Goal: Information Seeking & Learning: Learn about a topic

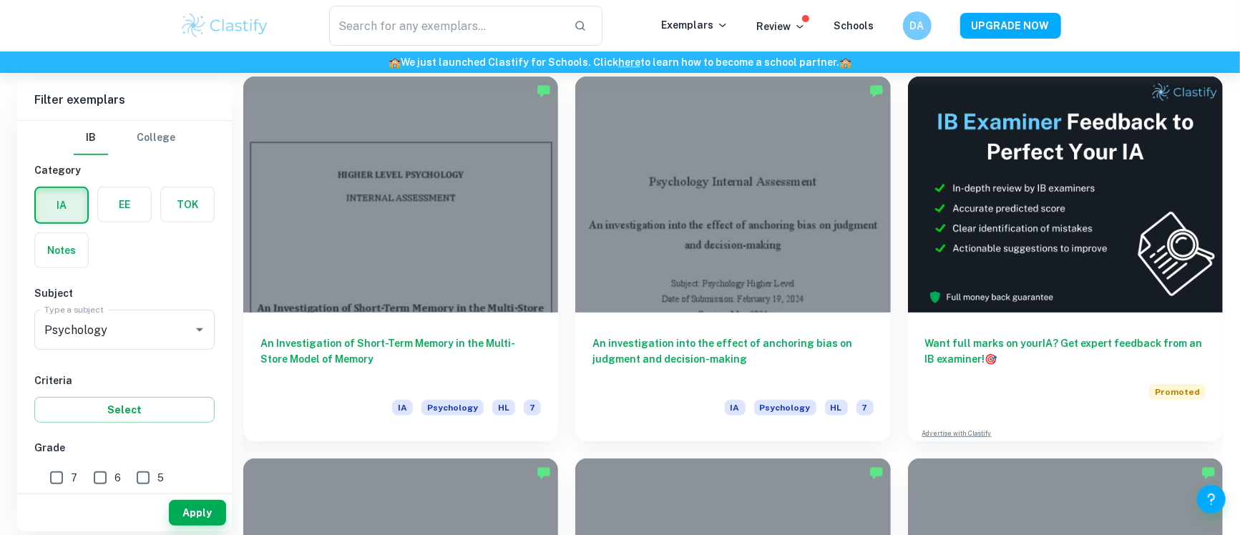
scroll to position [406, 0]
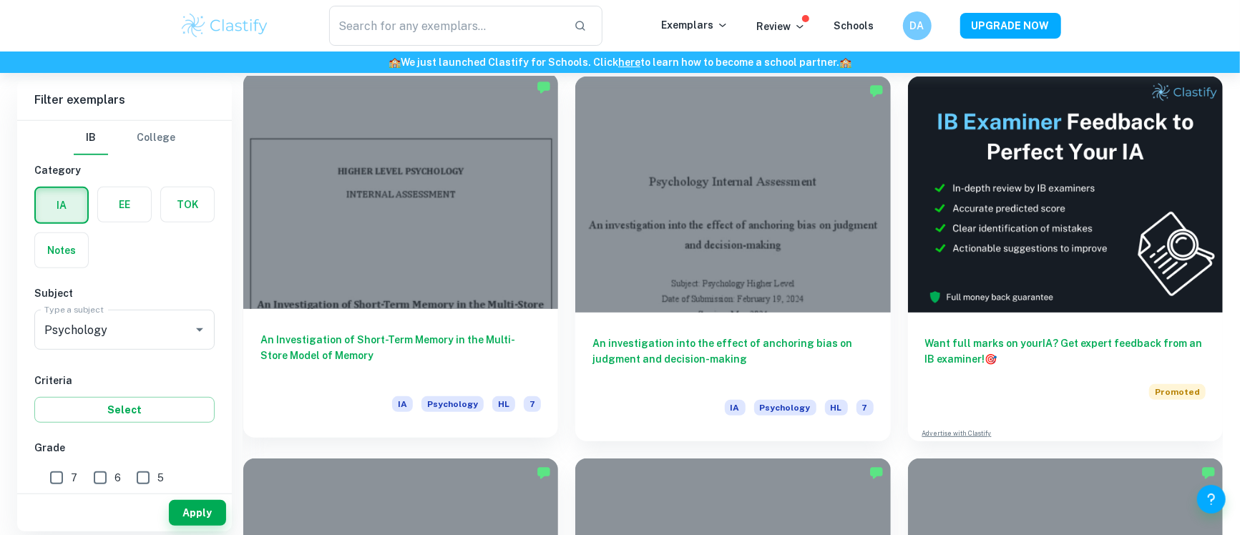
click at [361, 204] on div at bounding box center [400, 191] width 315 height 236
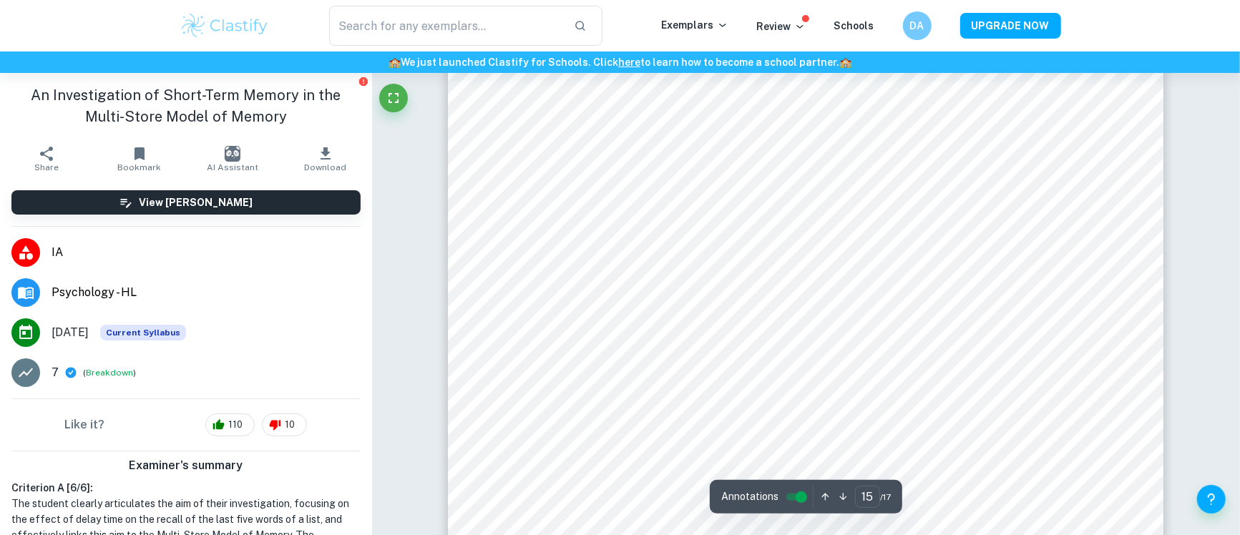
scroll to position [13597, 0]
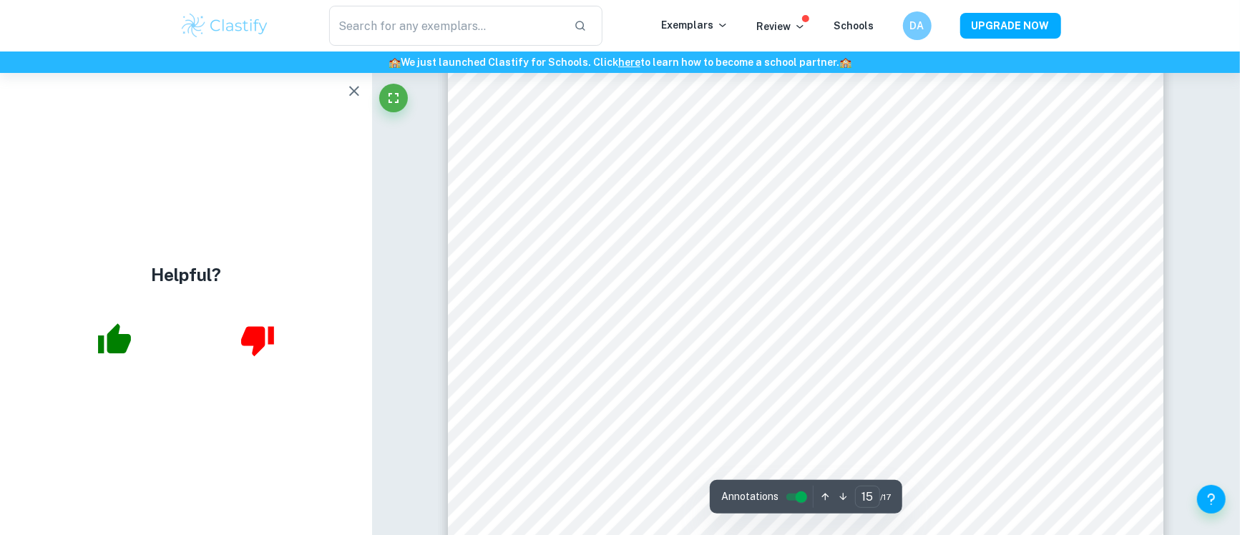
click at [361, 83] on icon "button" at bounding box center [354, 90] width 17 height 17
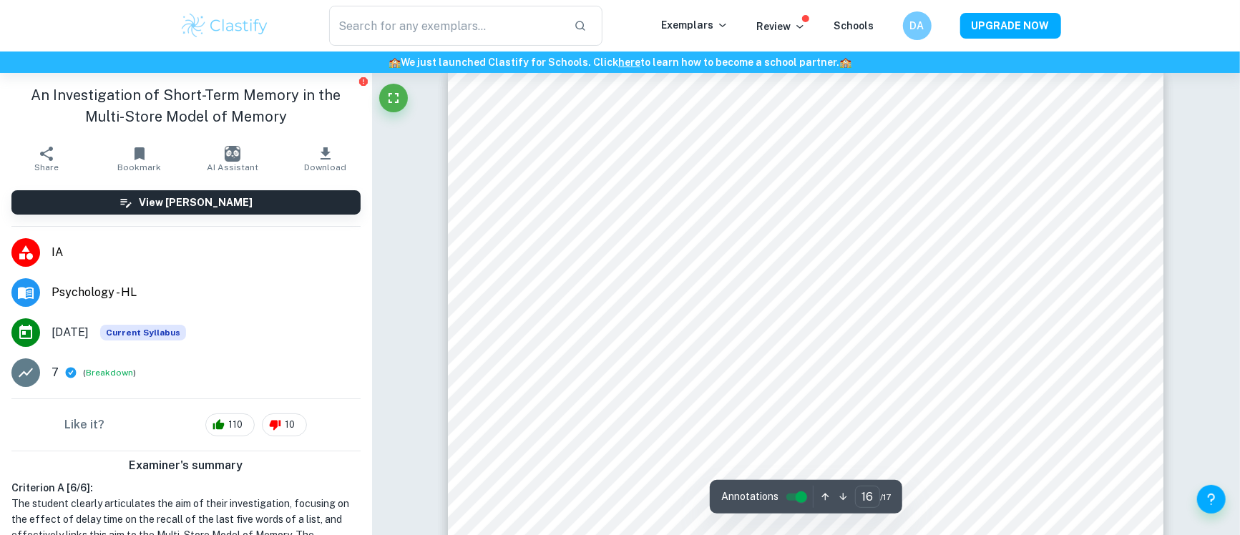
scroll to position [14472, 0]
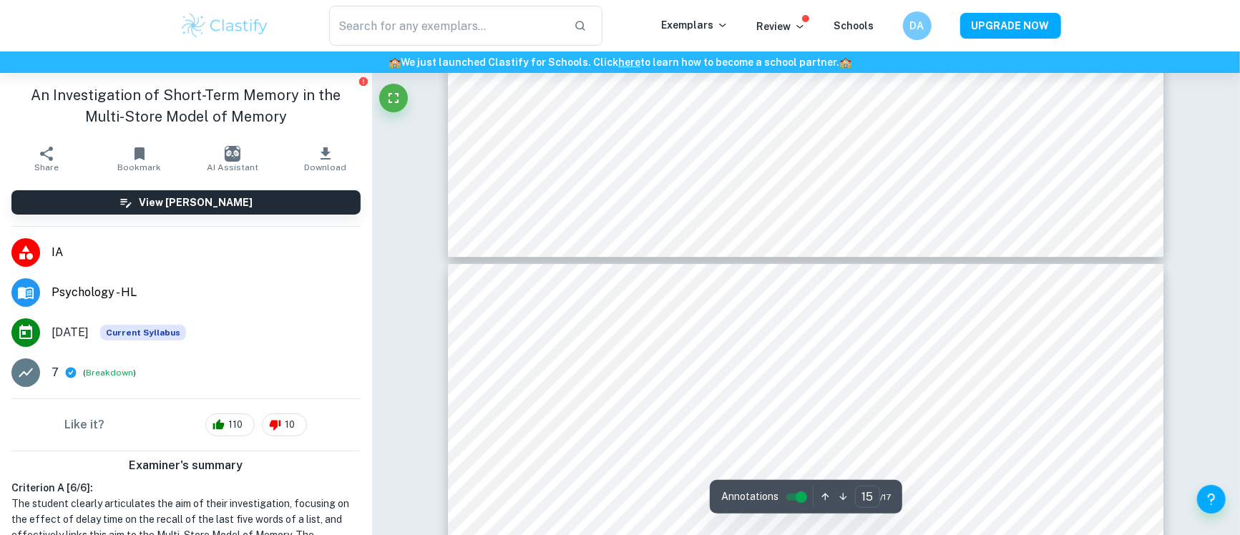
type input "16"
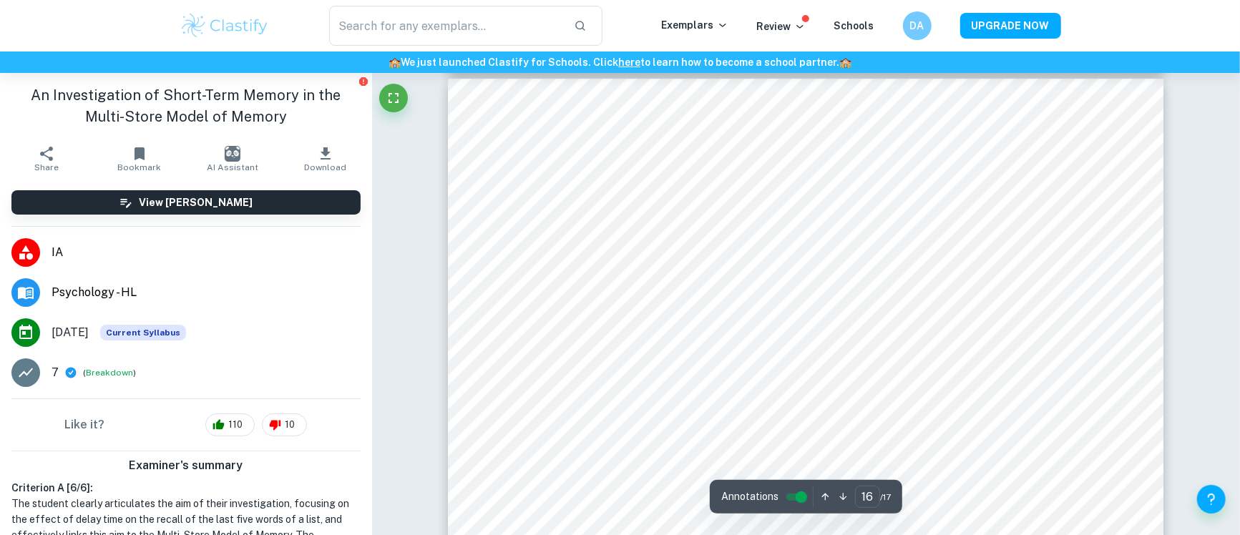
scroll to position [14461, 0]
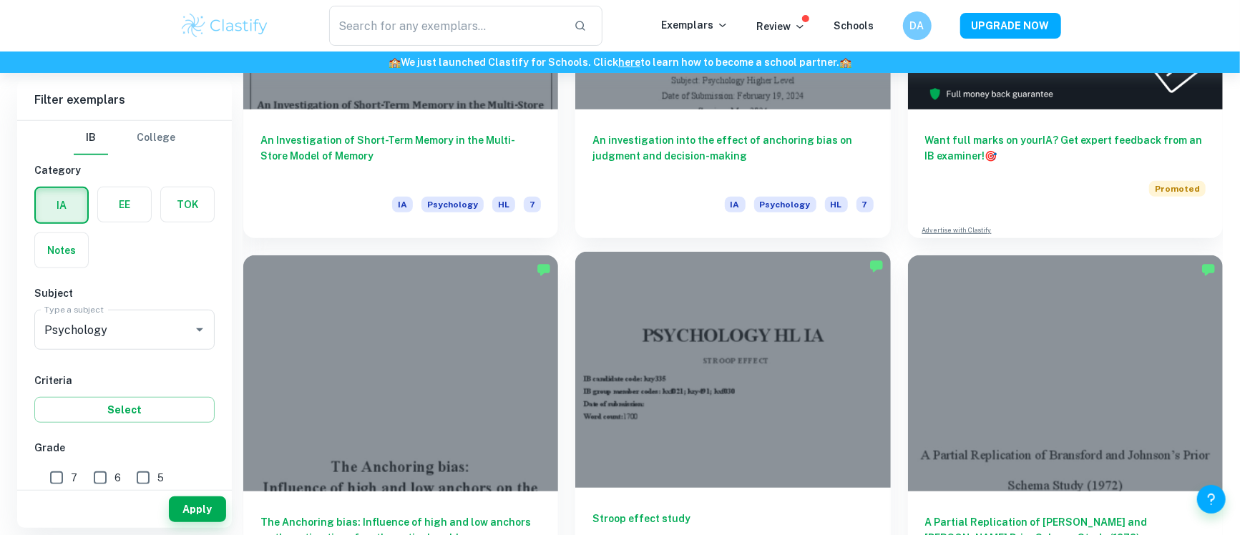
scroll to position [608, 0]
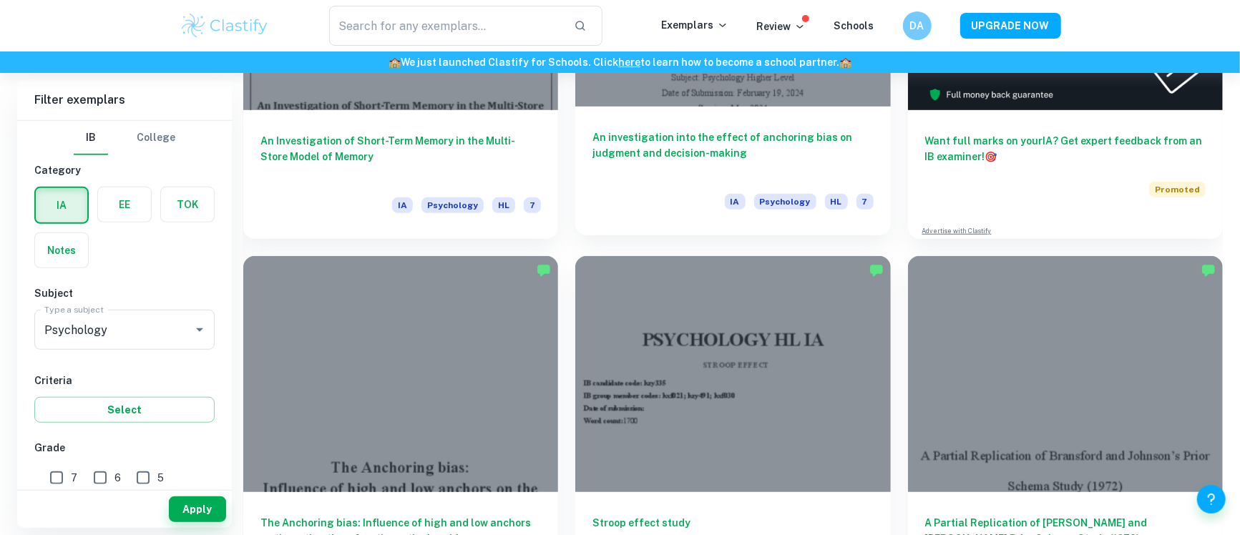
click at [696, 127] on div "An investigation into the effect of anchoring bias on judgment and decision-mak…" at bounding box center [732, 171] width 315 height 129
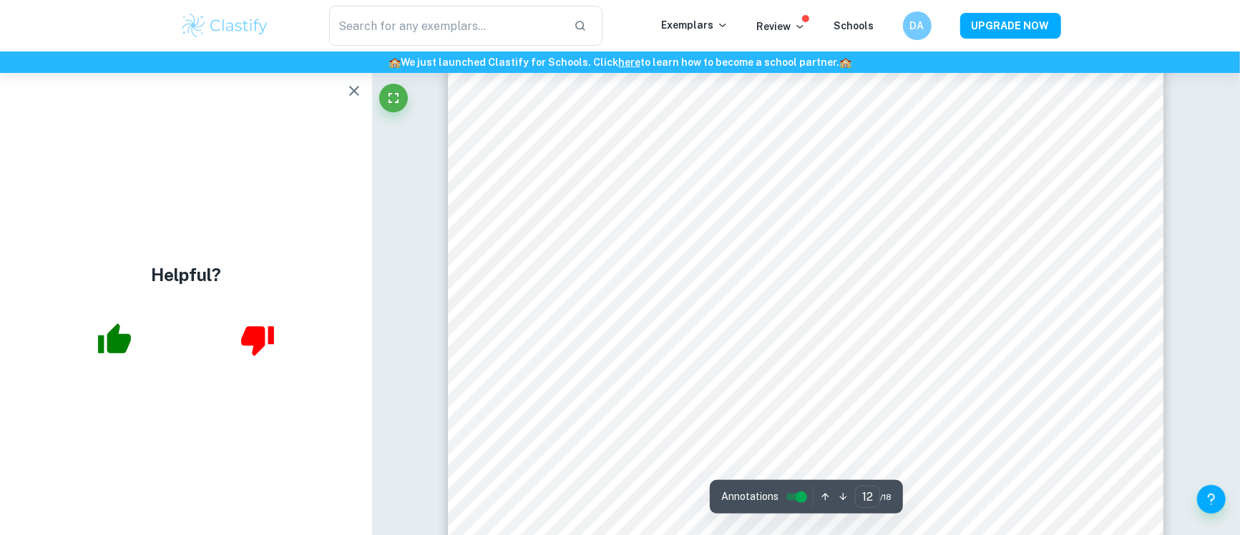
scroll to position [10750, 0]
click at [348, 92] on icon "button" at bounding box center [354, 90] width 17 height 17
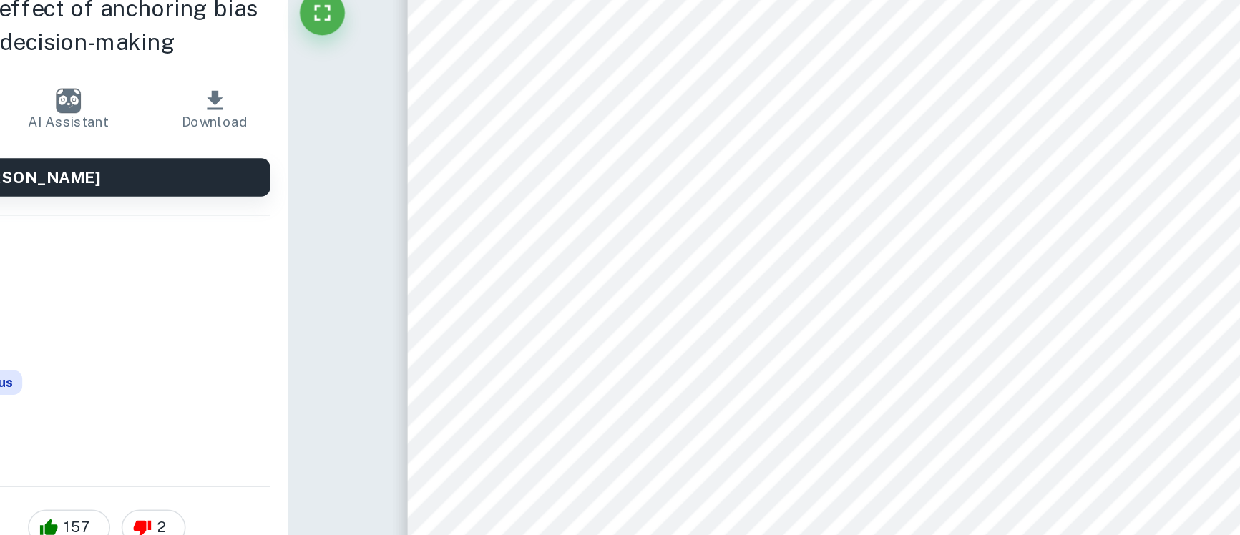
scroll to position [13612, 0]
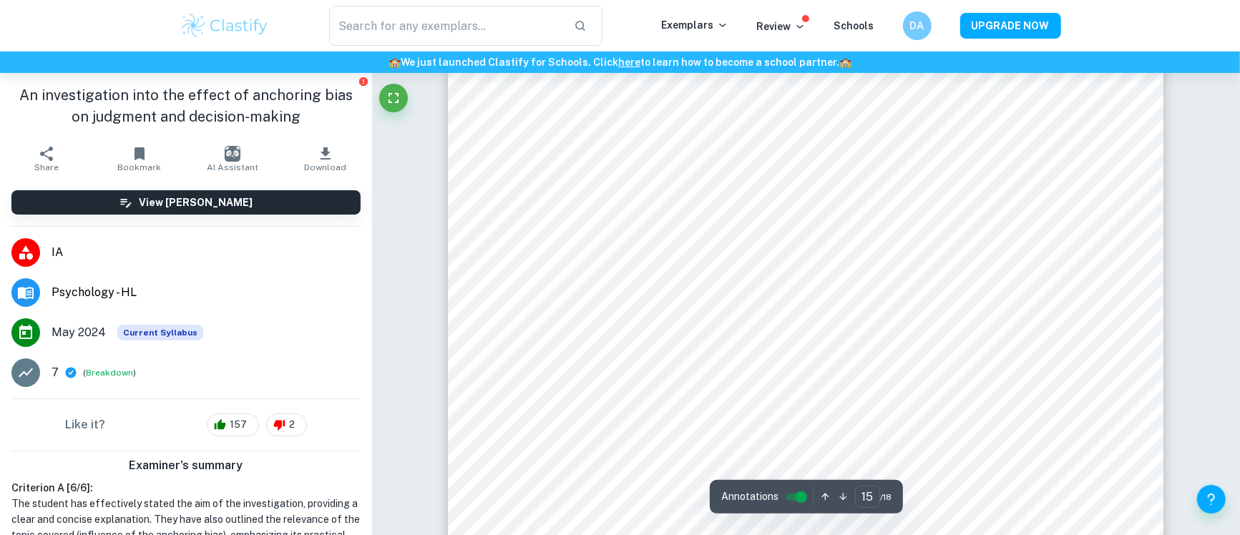
type input "14"
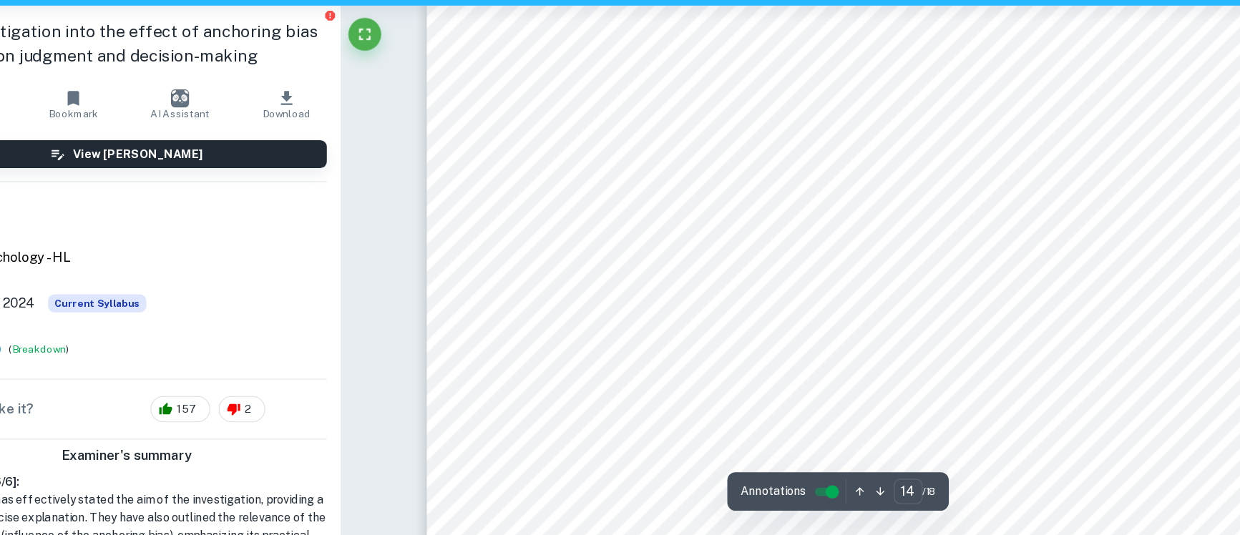
scroll to position [12590, 0]
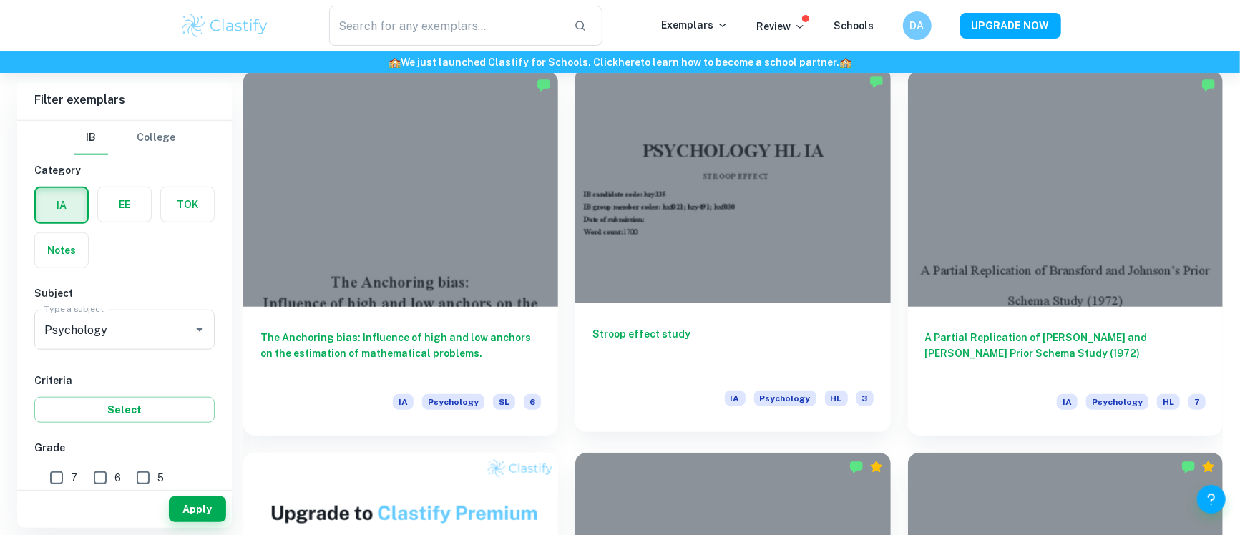
scroll to position [818, 0]
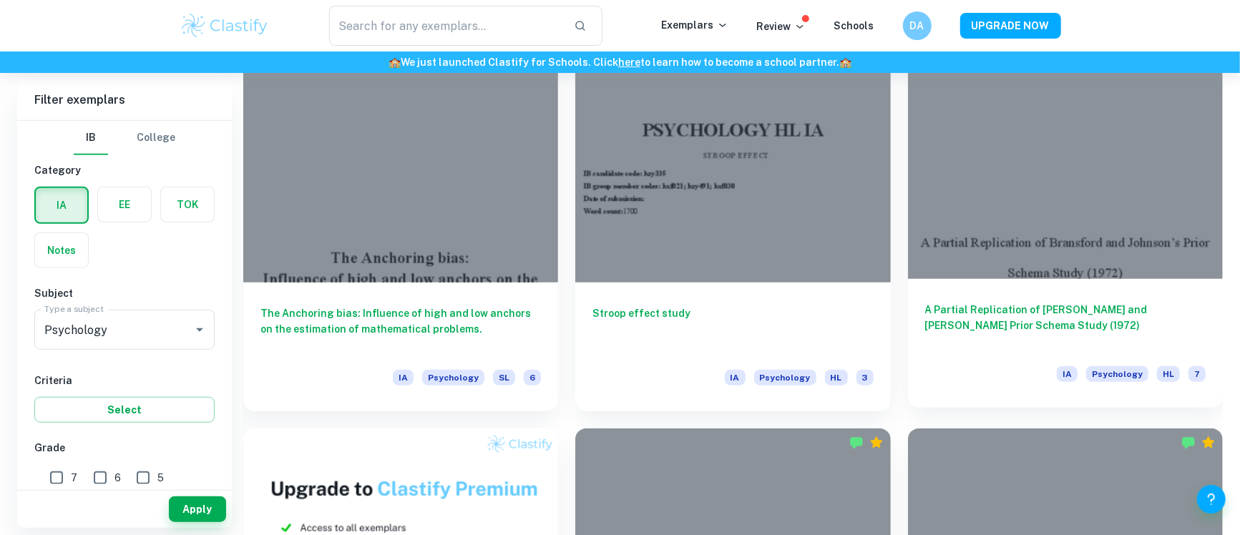
click at [1026, 268] on div at bounding box center [1065, 161] width 315 height 236
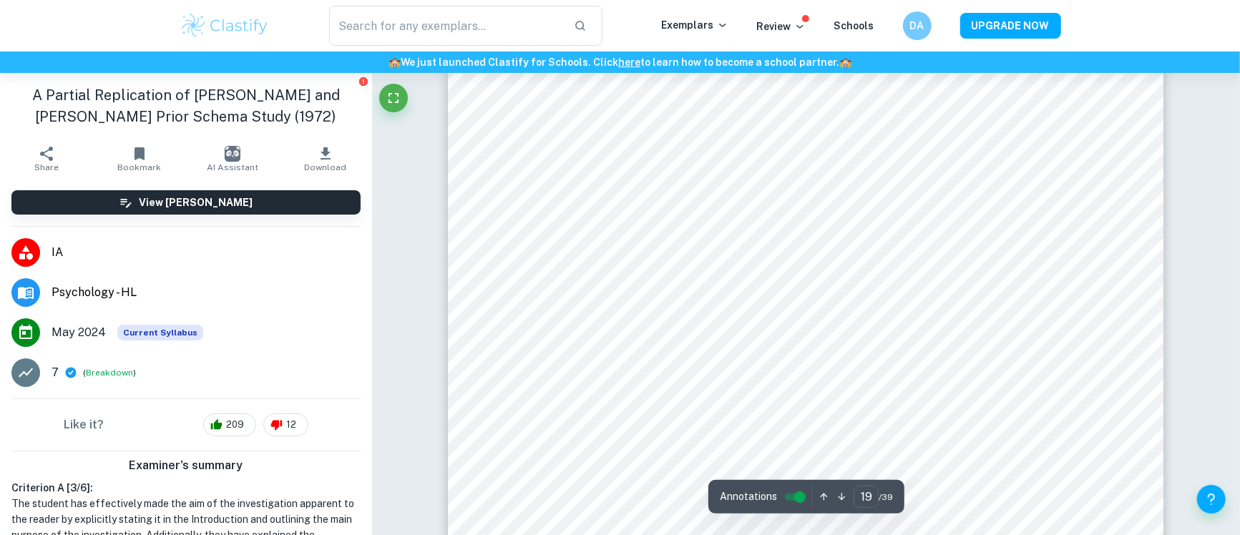
scroll to position [18638, 0]
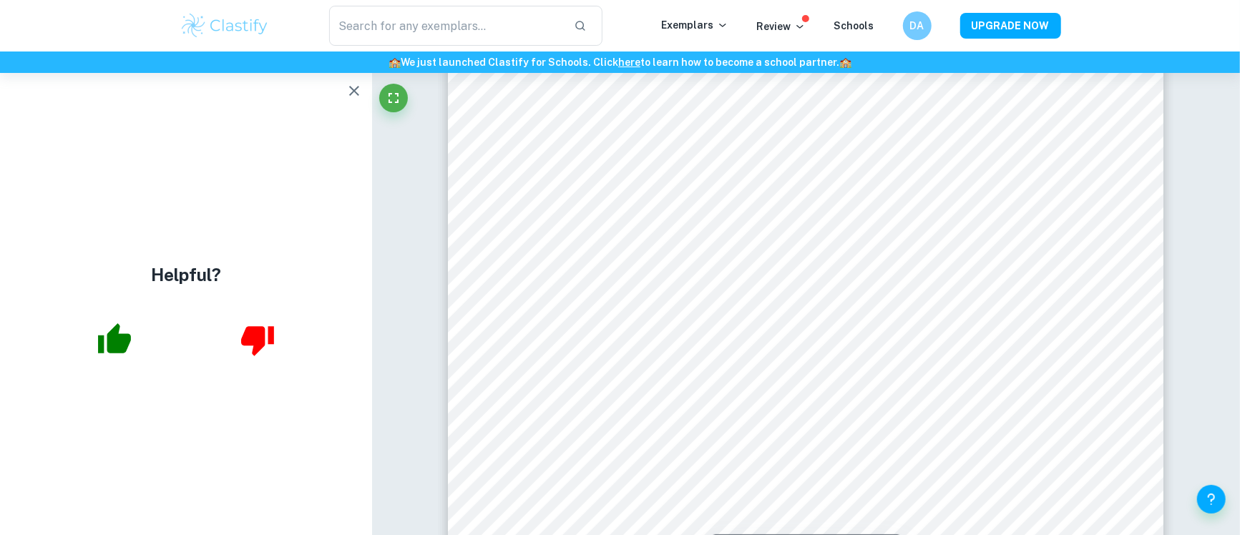
click at [353, 99] on icon "button" at bounding box center [354, 90] width 17 height 17
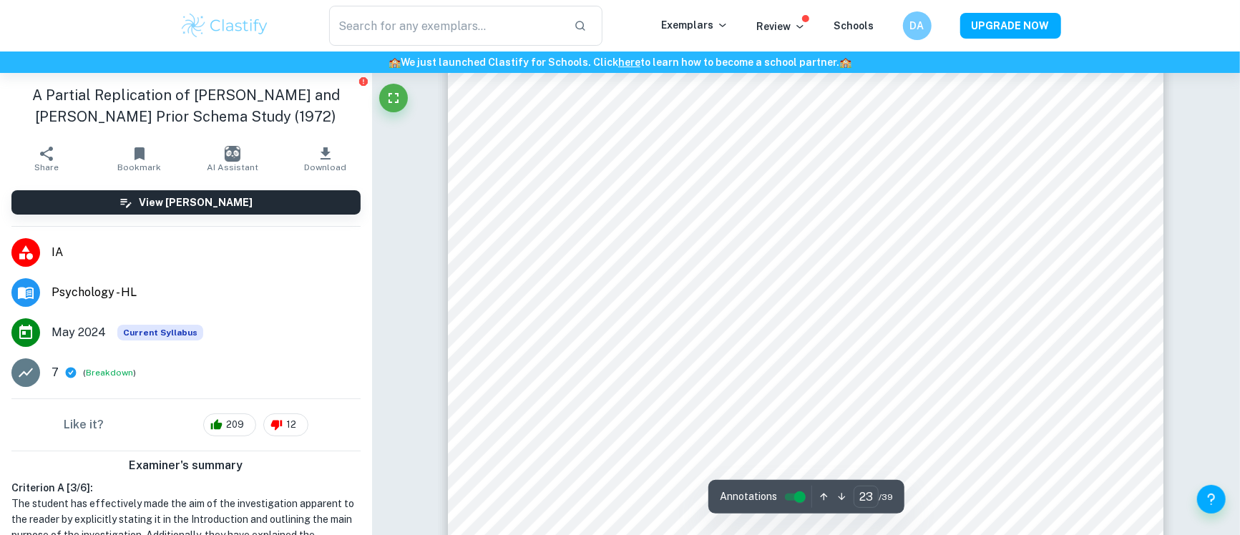
scroll to position [22804, 0]
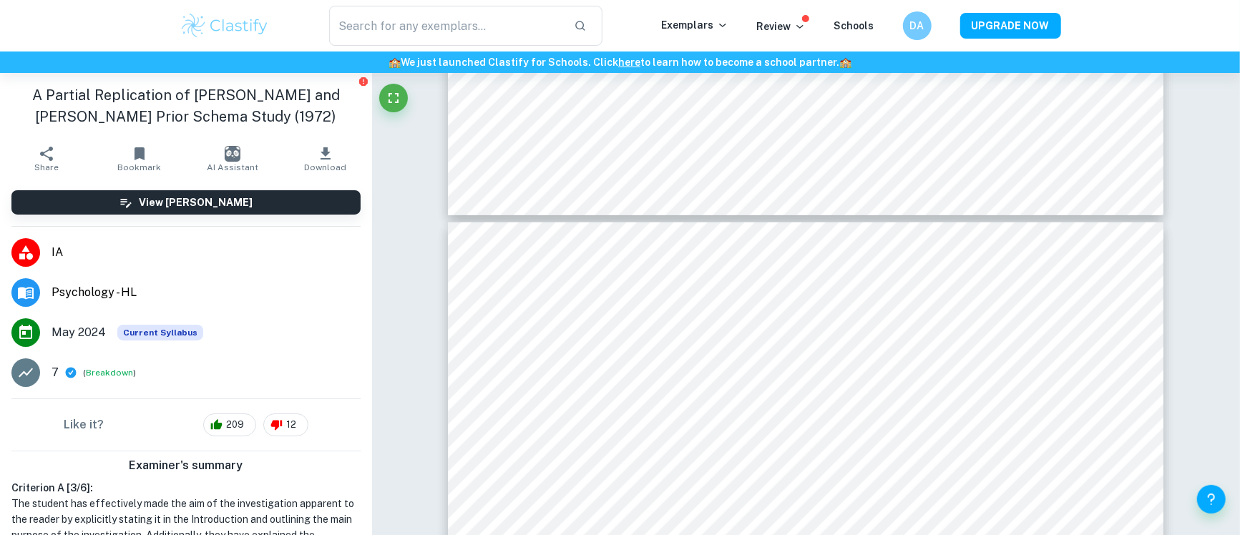
type input "24"
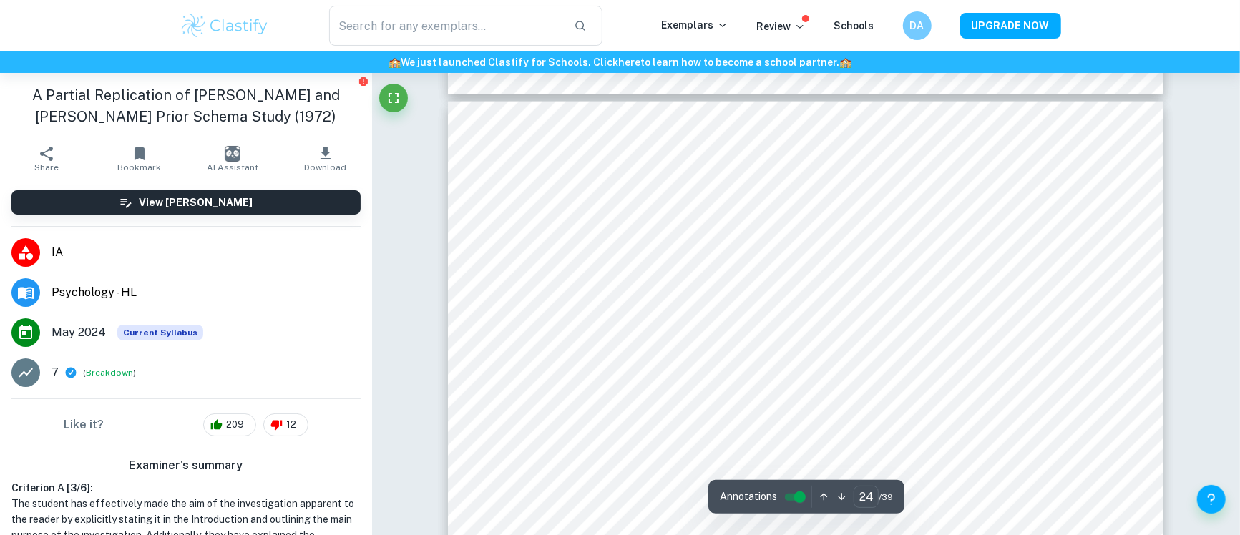
scroll to position [23719, 0]
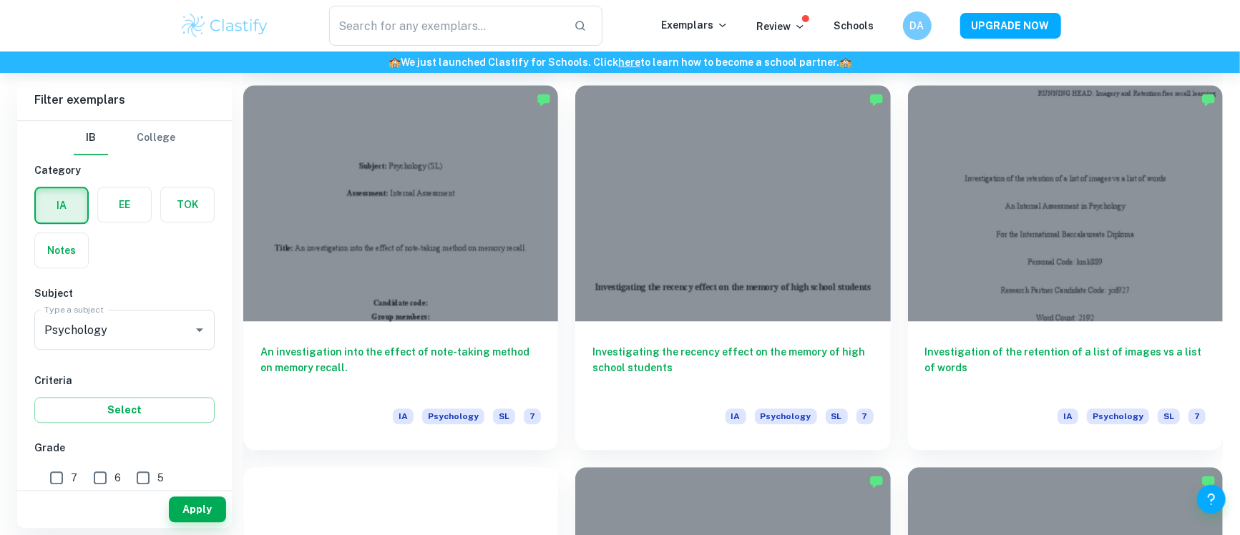
scroll to position [2318, 0]
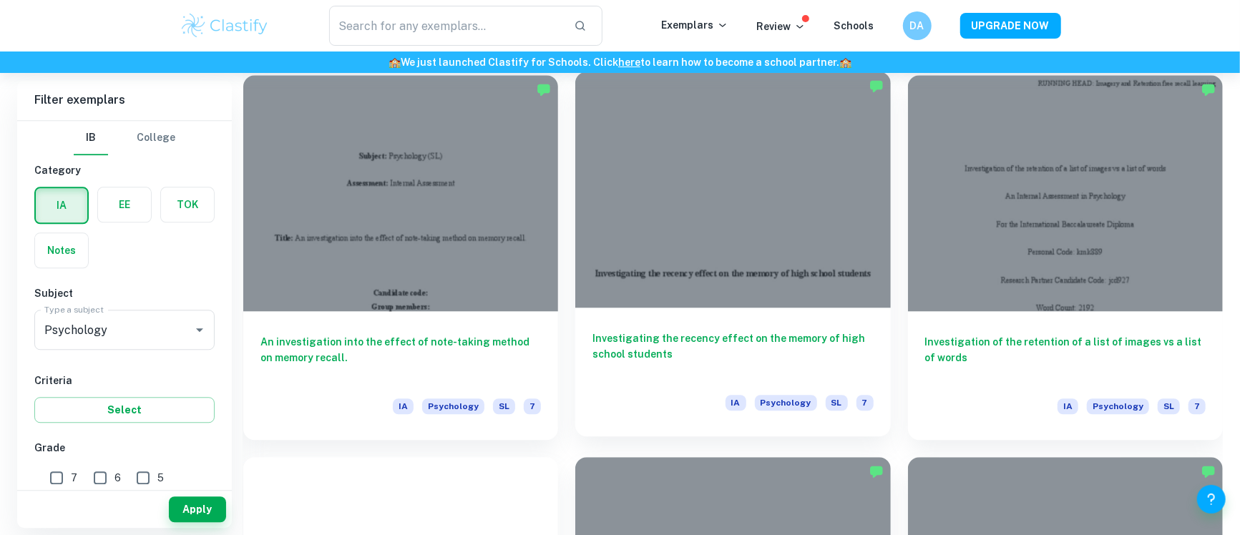
click at [734, 244] on div at bounding box center [732, 190] width 315 height 236
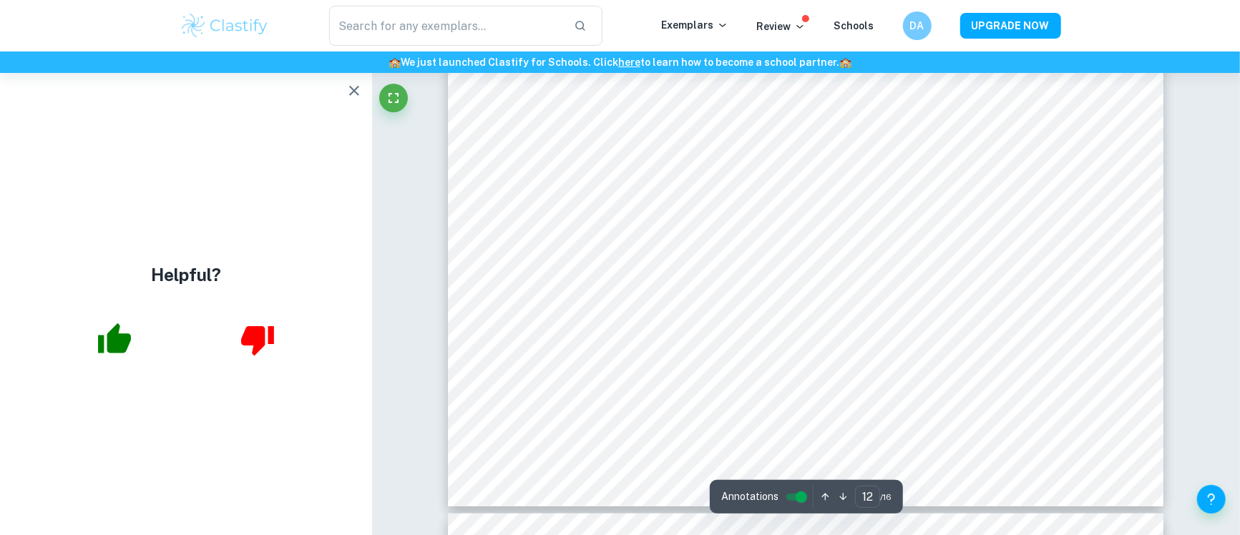
scroll to position [12126, 0]
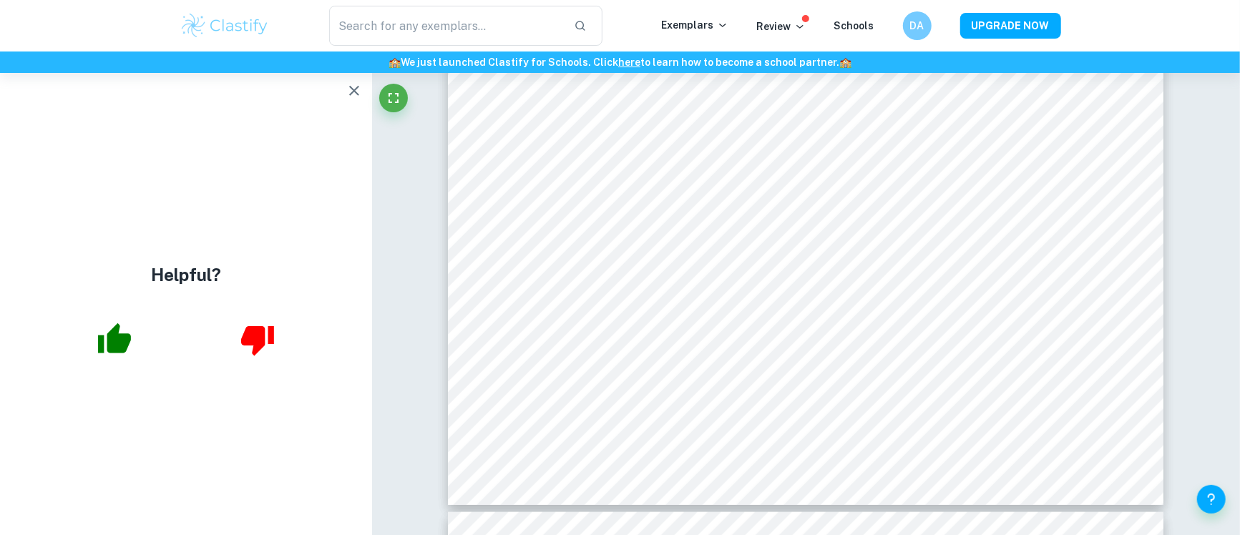
click at [351, 94] on icon "button" at bounding box center [354, 91] width 10 height 10
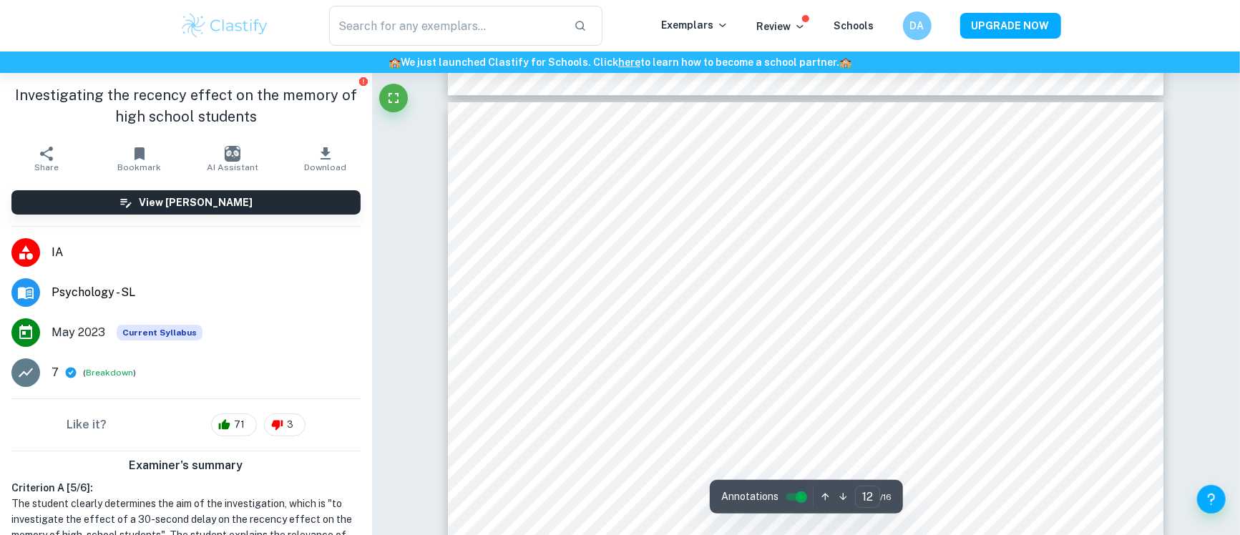
scroll to position [11513, 0]
type input "12"
